Goal: Information Seeking & Learning: Learn about a topic

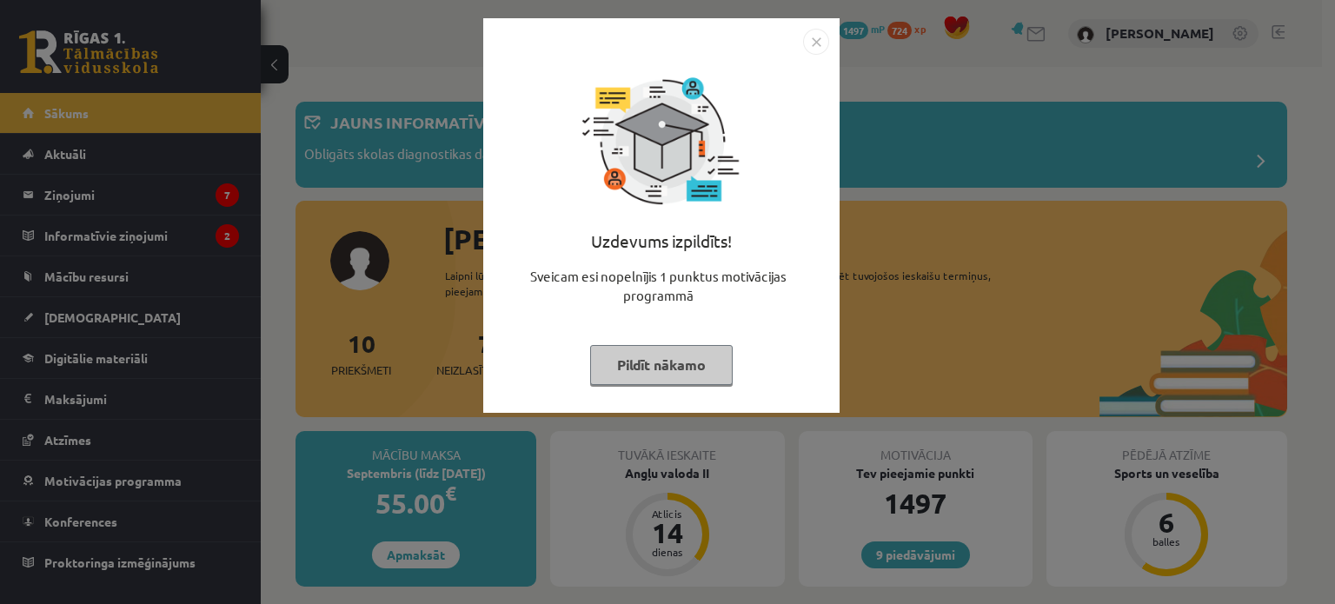
click at [677, 376] on button "Pildīt nākamo" at bounding box center [661, 365] width 143 height 40
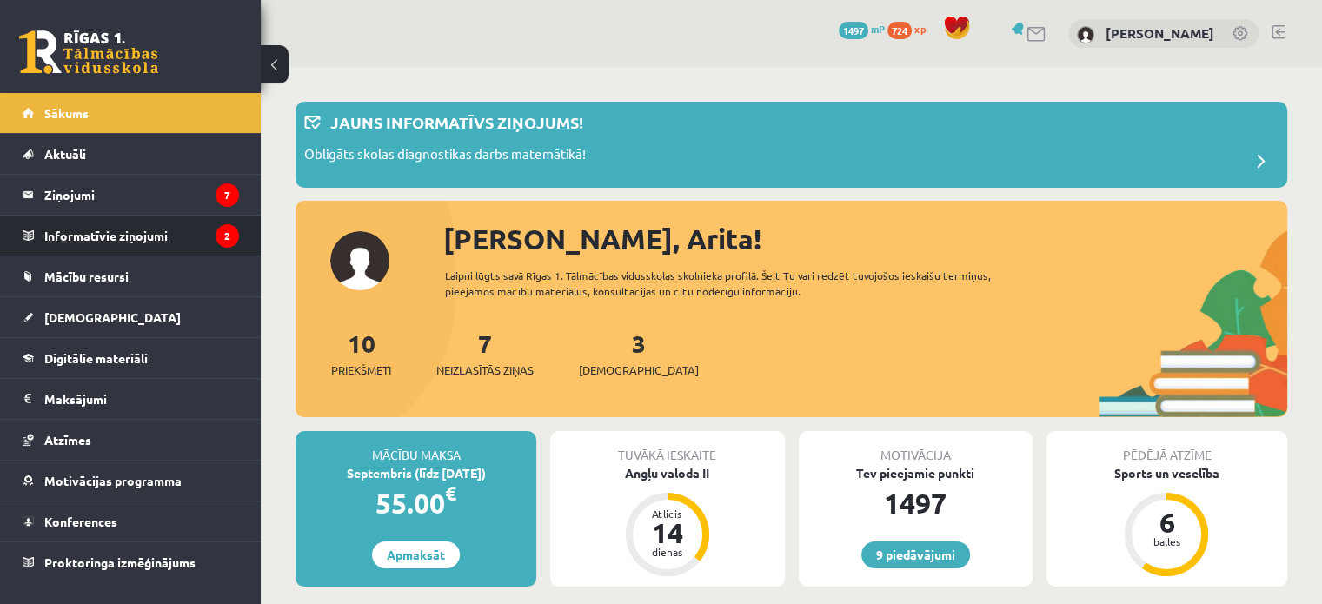
click at [130, 236] on legend "Informatīvie ziņojumi 2" at bounding box center [141, 236] width 195 height 40
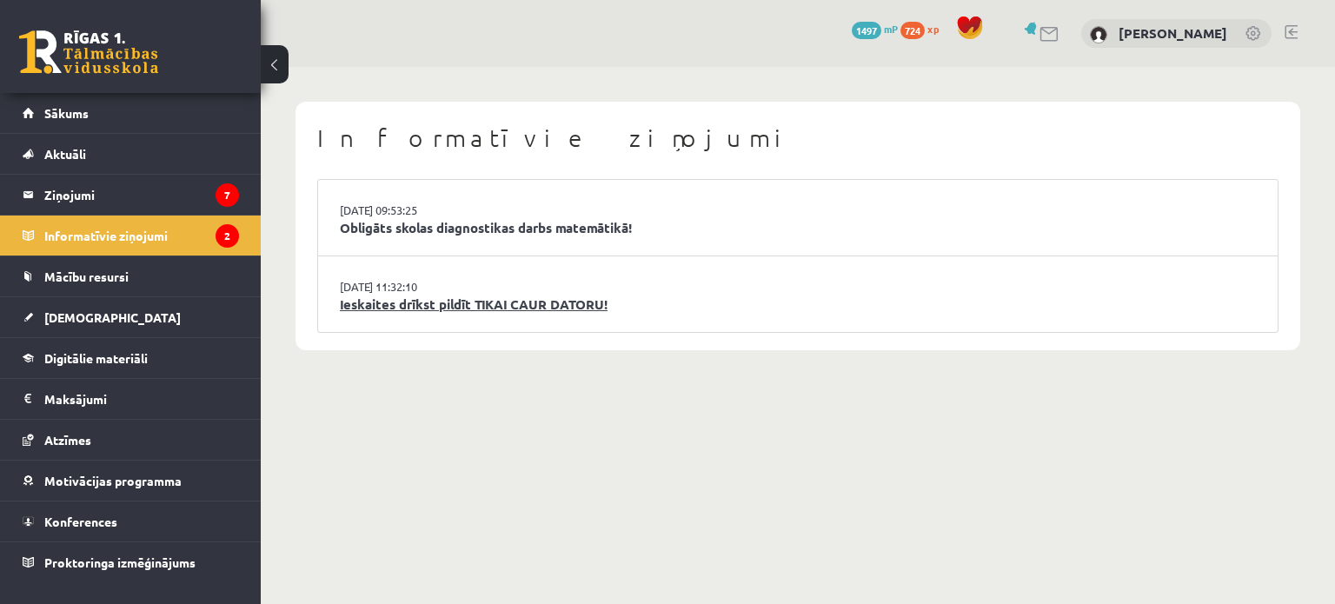
click at [570, 310] on link "Ieskaites drīkst pildīt TIKAI CAUR DATORU!" at bounding box center [798, 305] width 916 height 20
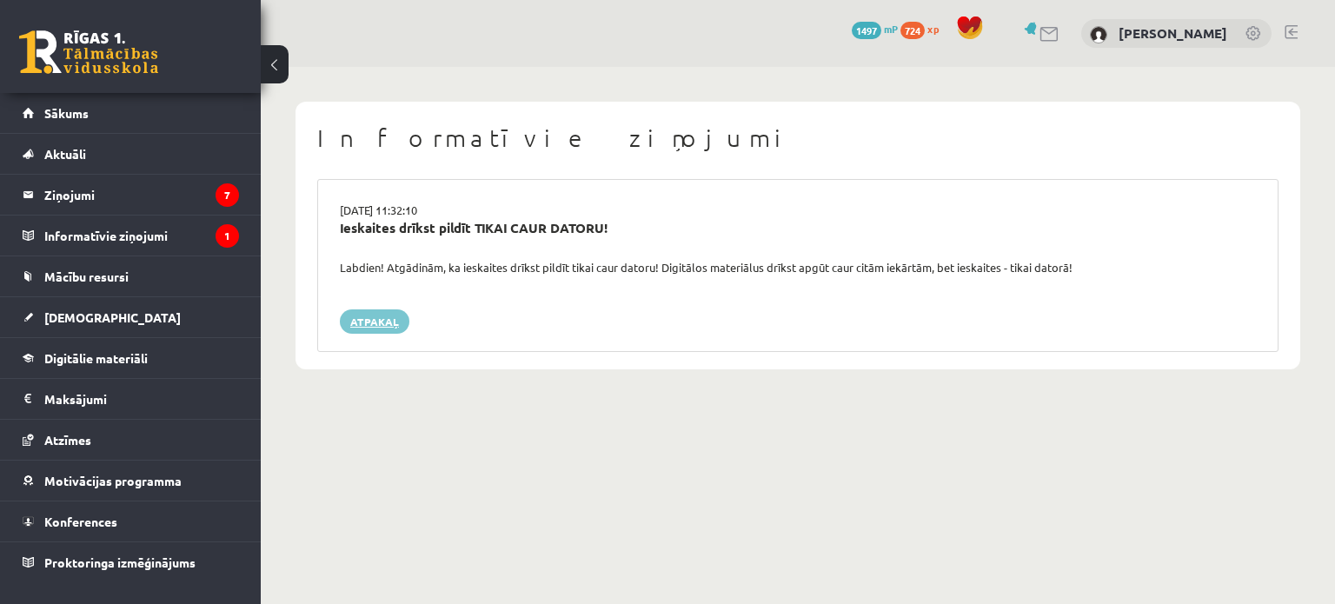
click at [381, 316] on link "Atpakaļ" at bounding box center [375, 321] width 70 height 24
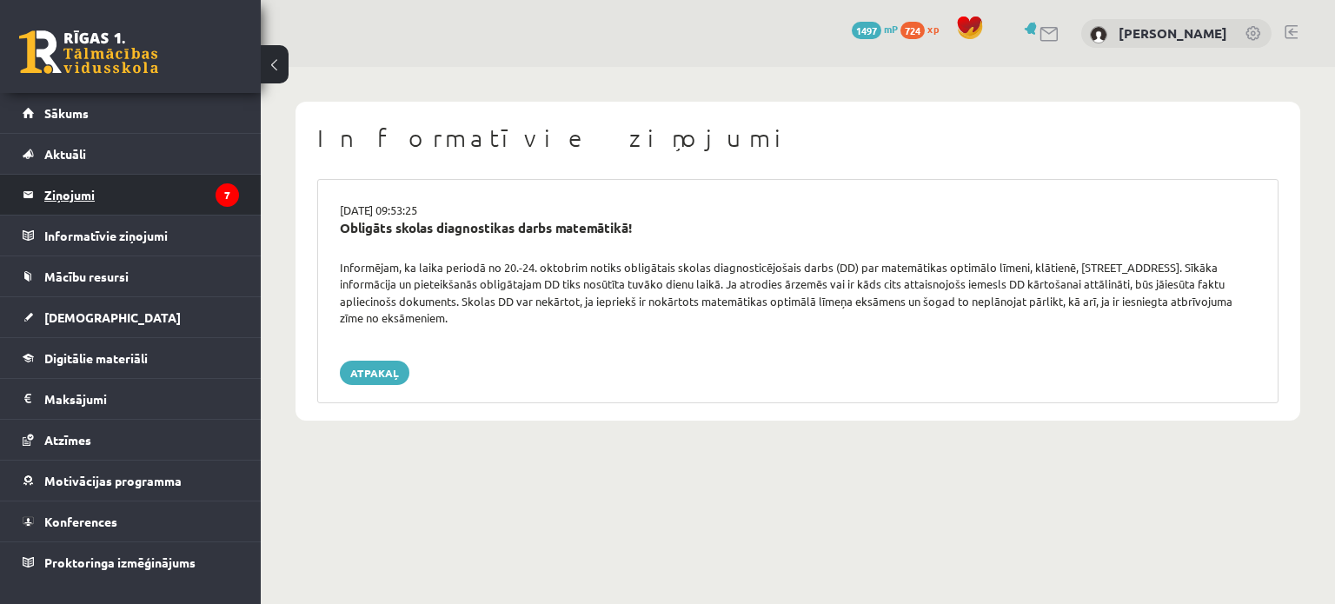
click at [111, 207] on legend "Ziņojumi 7" at bounding box center [141, 195] width 195 height 40
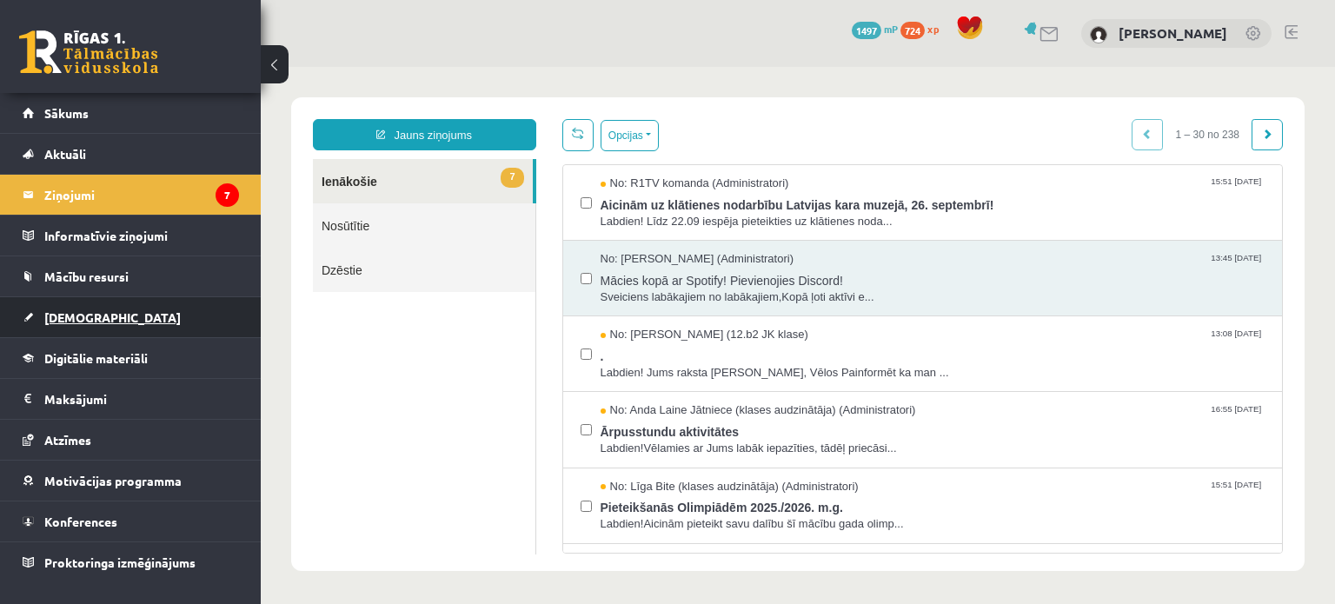
click at [121, 312] on link "[DEMOGRAPHIC_DATA]" at bounding box center [131, 317] width 216 height 40
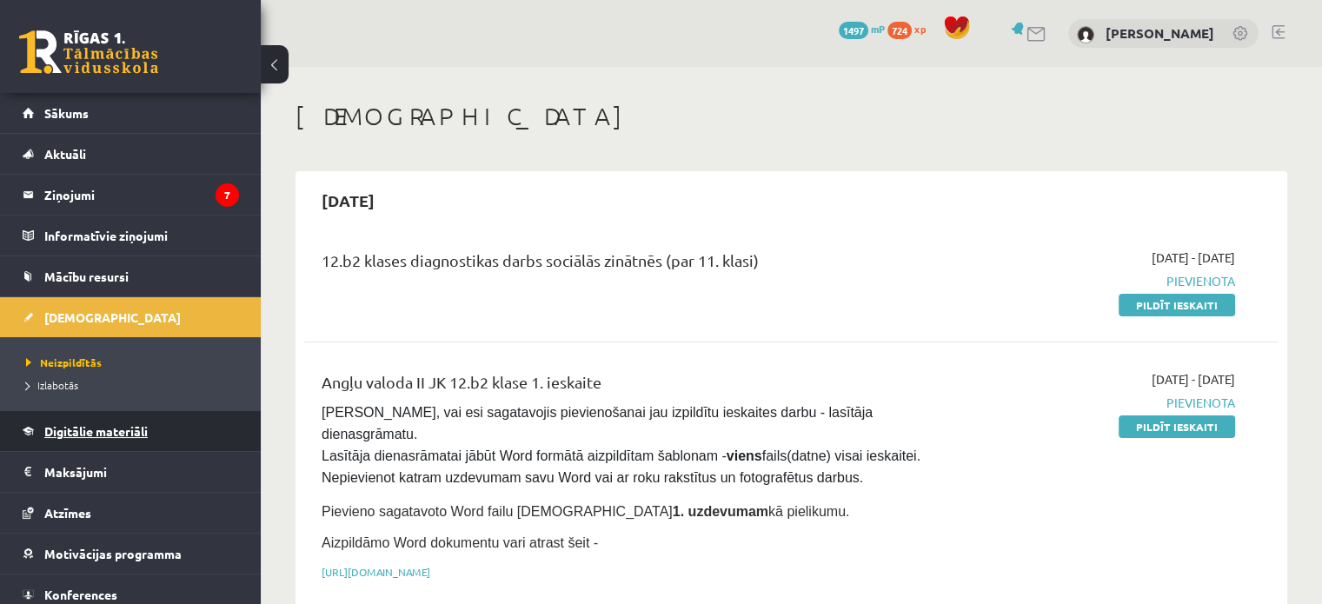
click at [78, 430] on span "Digitālie materiāli" at bounding box center [95, 431] width 103 height 16
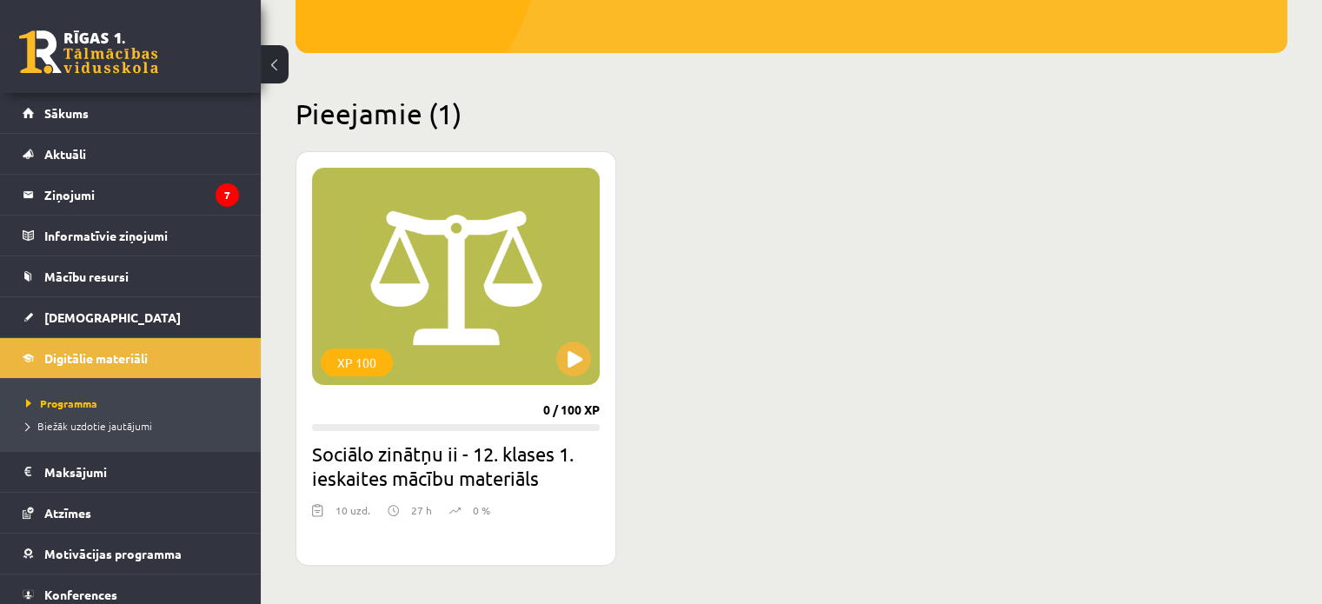
scroll to position [348, 0]
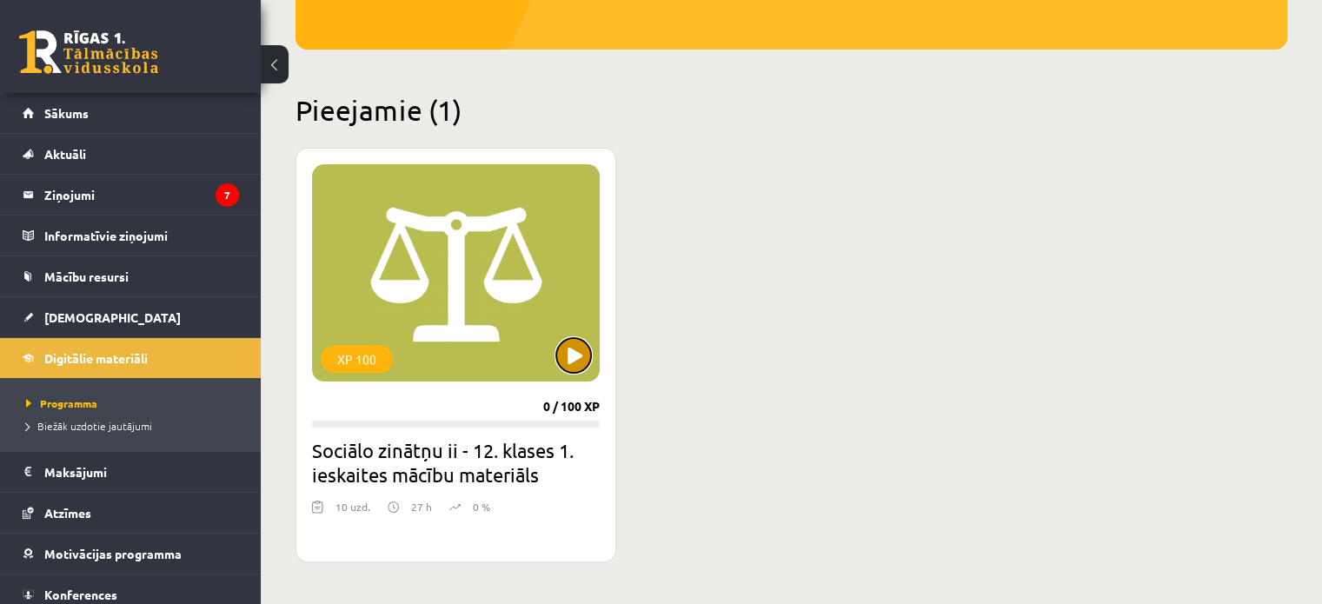
click at [563, 356] on button at bounding box center [573, 355] width 35 height 35
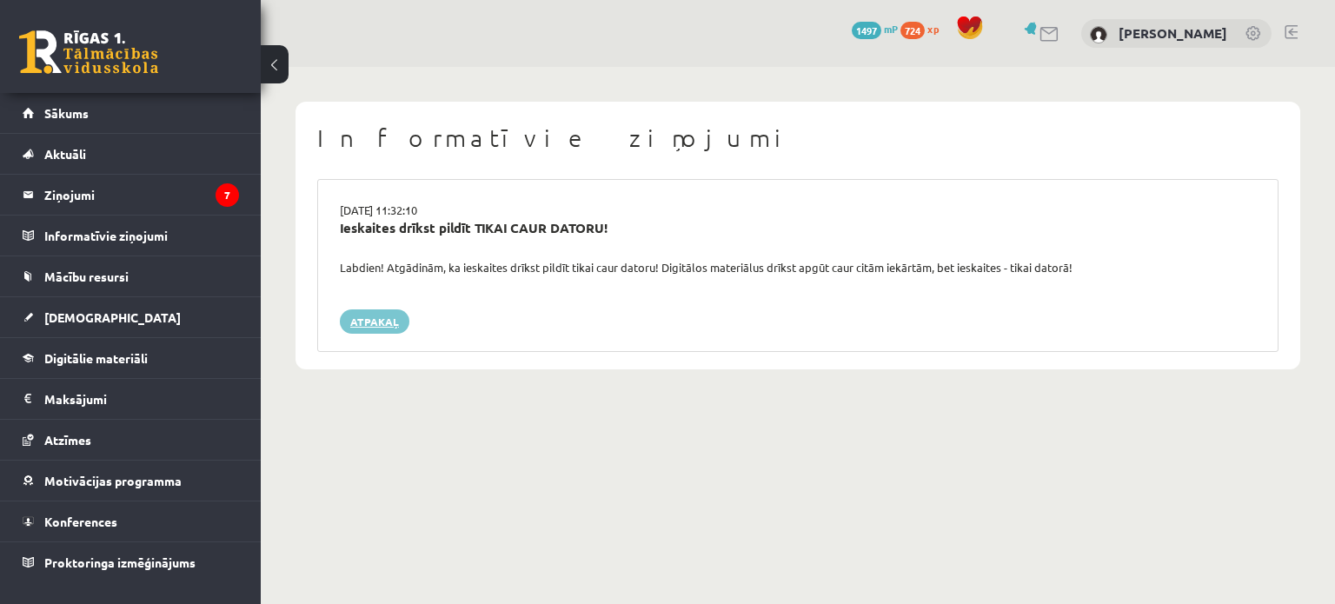
click at [378, 315] on link "Atpakaļ" at bounding box center [375, 321] width 70 height 24
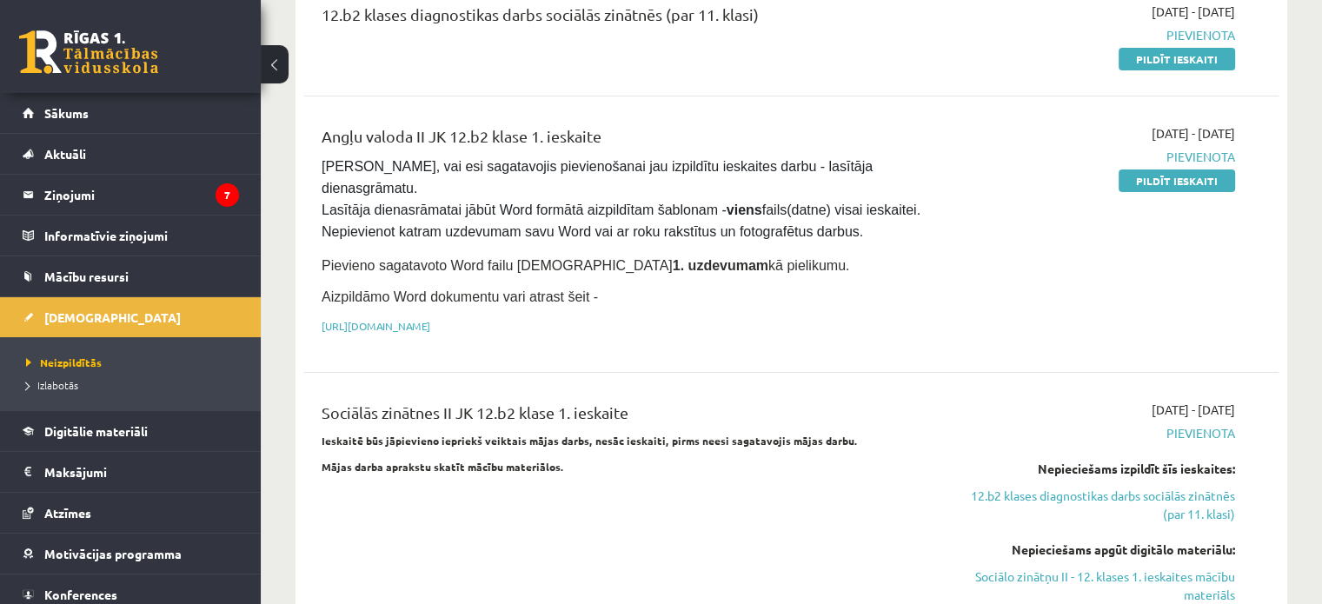
scroll to position [261, 0]
